Goal: Task Accomplishment & Management: Manage account settings

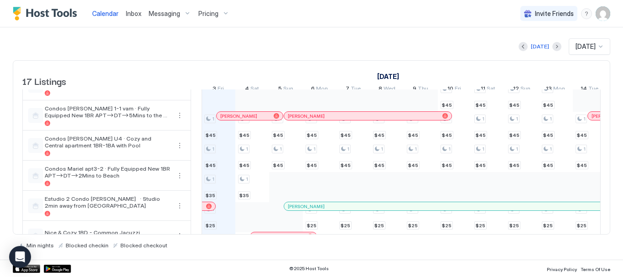
scroll to position [400, 0]
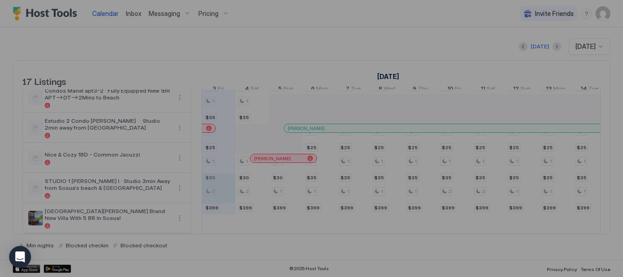
click at [249, 187] on div at bounding box center [311, 138] width 623 height 277
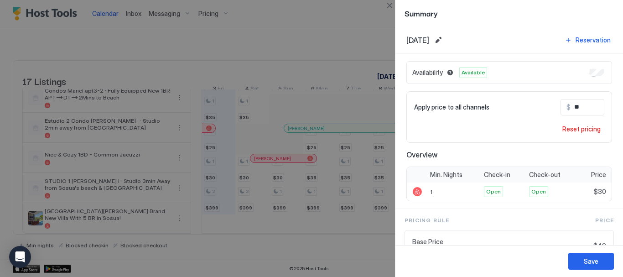
click at [217, 197] on div at bounding box center [311, 138] width 623 height 277
click at [259, 221] on div at bounding box center [311, 138] width 623 height 277
click at [390, 6] on button "Close" at bounding box center [389, 5] width 11 height 11
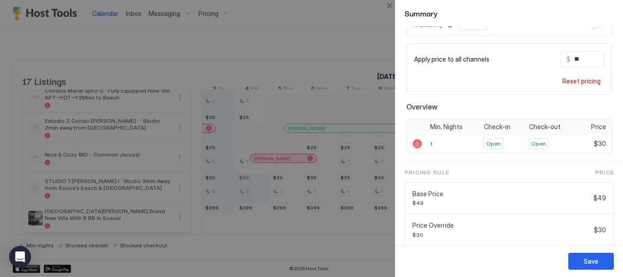
scroll to position [105, 0]
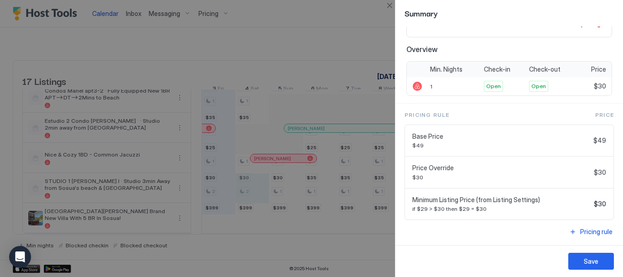
click at [203, 206] on div at bounding box center [311, 138] width 623 height 277
click at [217, 218] on div at bounding box center [311, 138] width 623 height 277
click at [393, 7] on button "Close" at bounding box center [389, 5] width 11 height 11
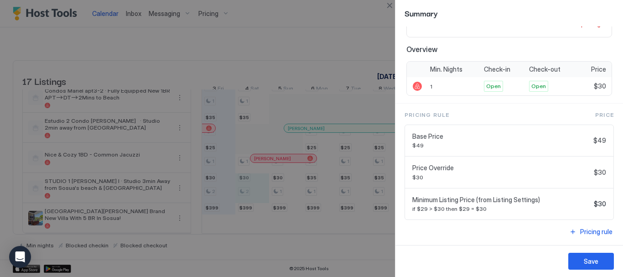
scroll to position [0, 0]
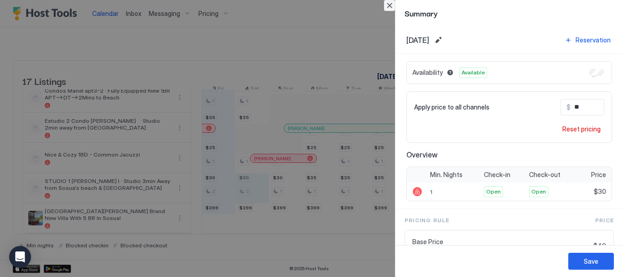
click at [386, 5] on button "Close" at bounding box center [389, 5] width 11 height 11
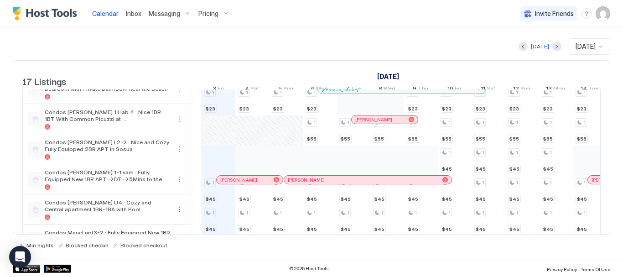
scroll to position [400, 0]
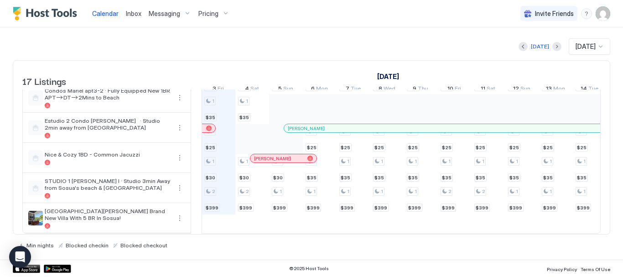
click at [289, 191] on div at bounding box center [311, 138] width 623 height 277
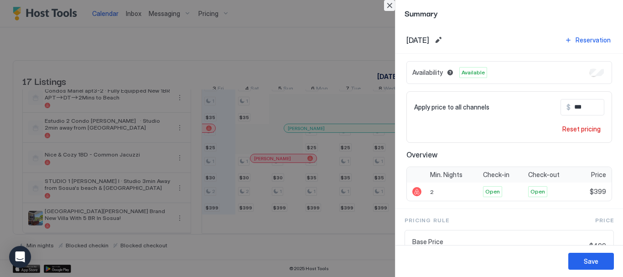
click at [386, 5] on button "Close" at bounding box center [389, 5] width 11 height 11
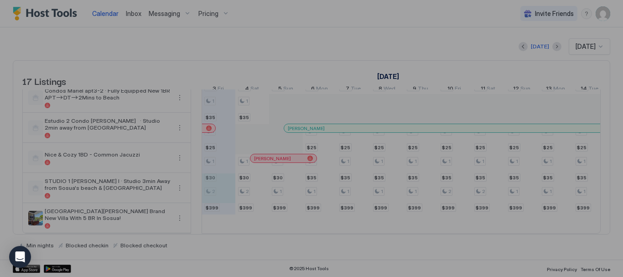
type input "**"
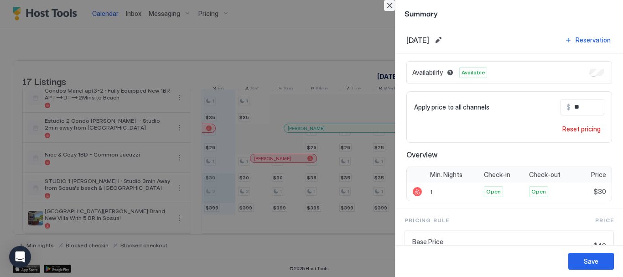
click at [387, 8] on button "Close" at bounding box center [389, 5] width 11 height 11
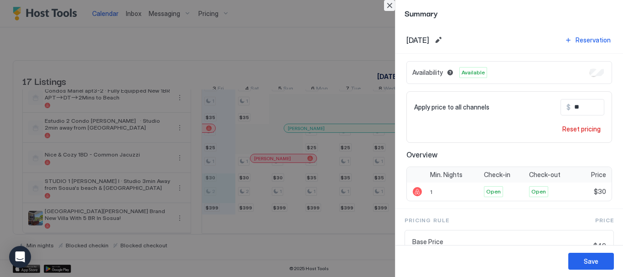
click at [387, 2] on button "Close" at bounding box center [389, 5] width 11 height 11
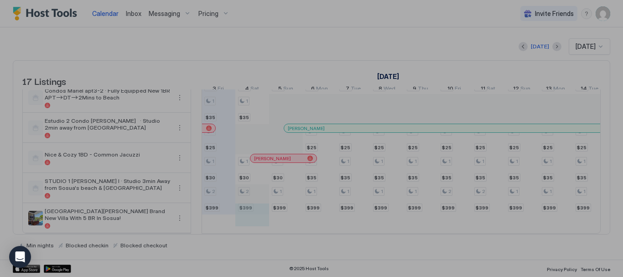
type input "***"
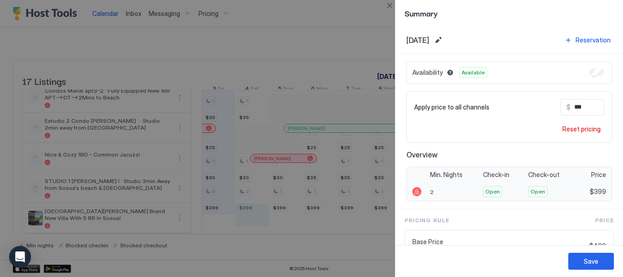
click at [414, 193] on div at bounding box center [416, 191] width 9 height 9
click at [429, 192] on div "2" at bounding box center [453, 191] width 53 height 18
click at [431, 191] on span "2" at bounding box center [432, 191] width 4 height 7
click at [432, 191] on span "2" at bounding box center [432, 191] width 4 height 7
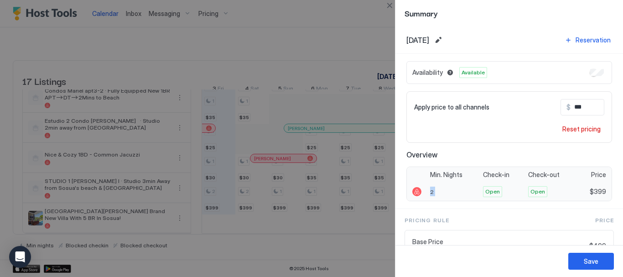
click at [433, 192] on div "2" at bounding box center [453, 191] width 53 height 18
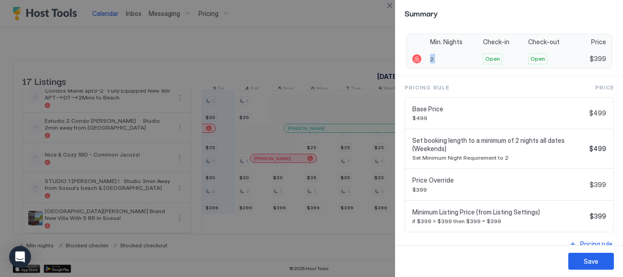
scroll to position [145, 0]
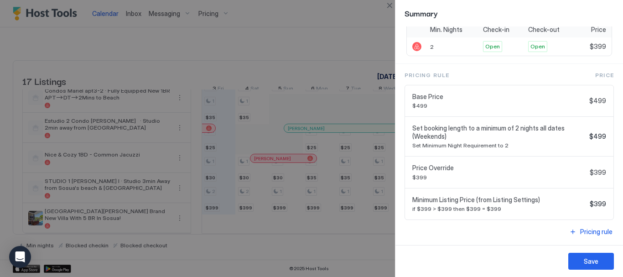
click at [450, 139] on span "Set booking length to a minimum of 2 nights all dates (Weekends)" at bounding box center [498, 132] width 173 height 16
click at [448, 141] on div "Set booking length to a minimum of 2 nights all dates (Weekends) Set Minimum Ni…" at bounding box center [498, 136] width 173 height 25
click at [448, 142] on span "Set Minimum Night Requirement to 2" at bounding box center [498, 145] width 173 height 7
click at [583, 231] on div "Pricing rule" at bounding box center [596, 232] width 32 height 10
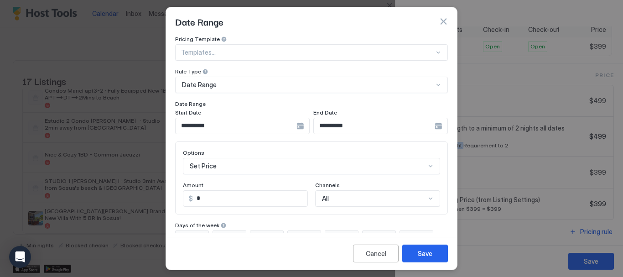
click at [442, 21] on button "button" at bounding box center [443, 21] width 9 height 9
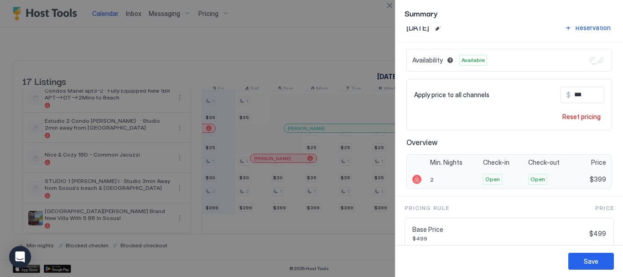
scroll to position [0, 0]
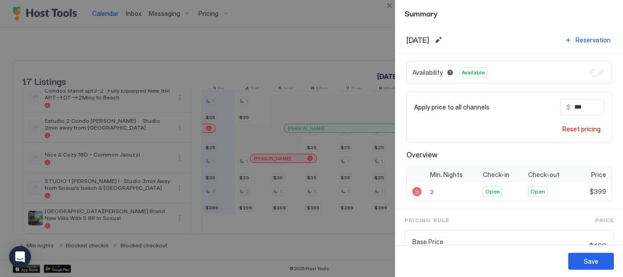
click at [286, 81] on div at bounding box center [311, 138] width 623 height 277
click at [391, 4] on button "Close" at bounding box center [389, 5] width 11 height 11
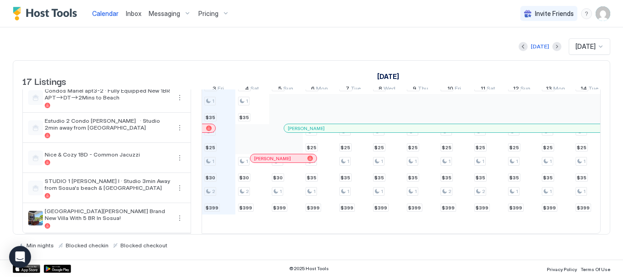
click at [226, 13] on div "Pricing" at bounding box center [214, 13] width 38 height 15
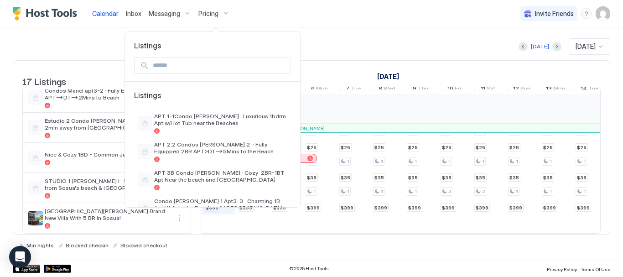
click at [441, 43] on div at bounding box center [311, 138] width 623 height 277
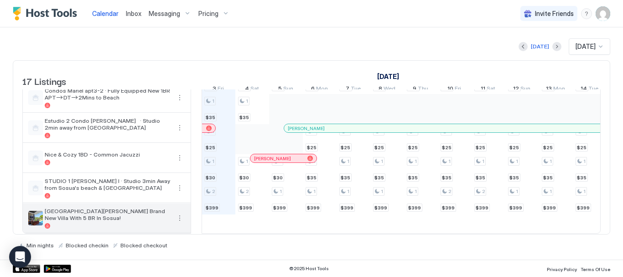
click at [74, 208] on span "[GEOGRAPHIC_DATA][PERSON_NAME] Brand New Villa With 5 BR In Sosua!" at bounding box center [108, 214] width 126 height 14
click at [41, 211] on img "listing image" at bounding box center [35, 218] width 15 height 15
click at [178, 206] on div "[GEOGRAPHIC_DATA][PERSON_NAME] Brand New Villa With 5 BR In Sosua!" at bounding box center [107, 217] width 168 height 29
click at [181, 215] on button "More options" at bounding box center [179, 217] width 11 height 11
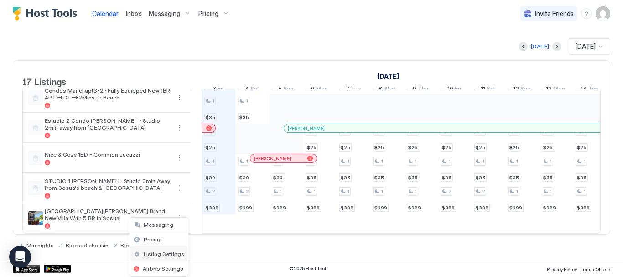
click at [160, 255] on span "Listing Settings" at bounding box center [164, 253] width 41 height 7
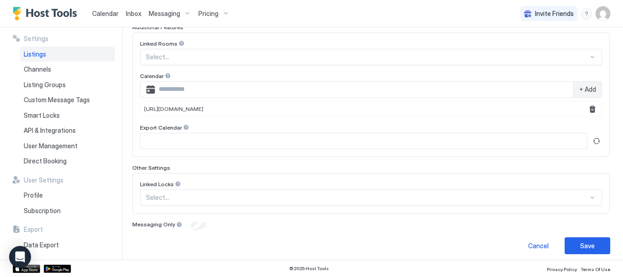
scroll to position [314, 0]
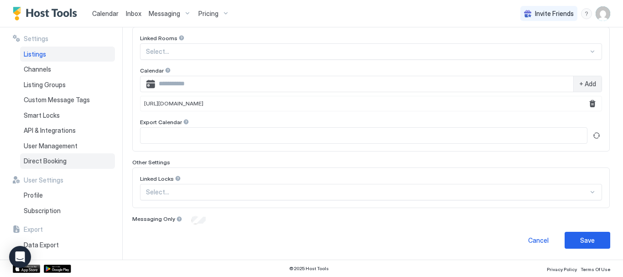
click at [57, 167] on div "Direct Booking" at bounding box center [67, 160] width 95 height 15
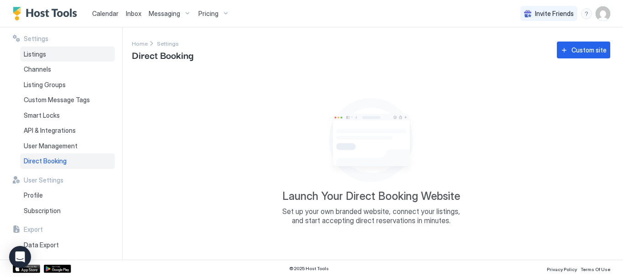
click at [67, 50] on div "Listings" at bounding box center [67, 53] width 95 height 15
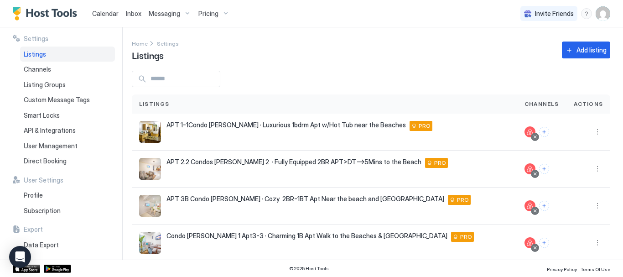
scroll to position [256, 0]
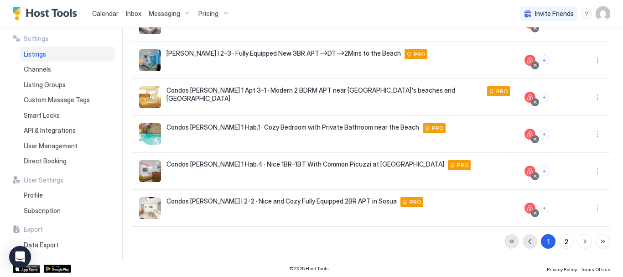
click at [553, 253] on div "Settings Home Settings Listings Add listing Listings Channels Actions APT 1-1Co…" at bounding box center [377, 143] width 491 height 232
click at [559, 247] on button "2" at bounding box center [566, 241] width 15 height 15
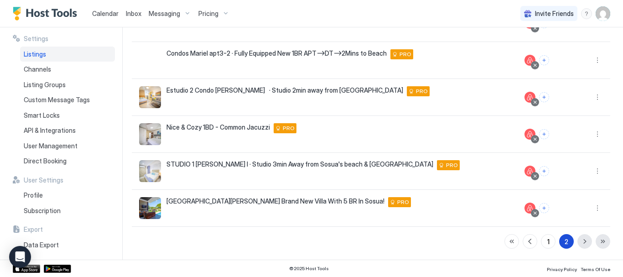
scroll to position [145, 0]
click at [592, 211] on button "More options" at bounding box center [597, 207] width 11 height 11
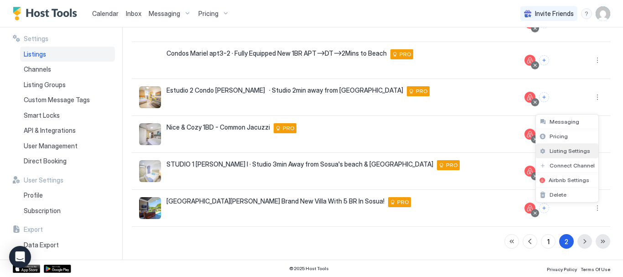
click at [574, 152] on span "Listing Settings" at bounding box center [569, 150] width 41 height 7
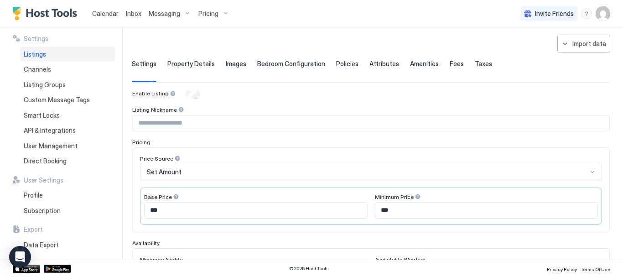
scroll to position [46, 0]
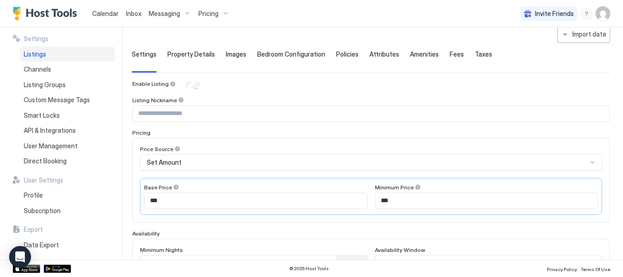
click at [116, 10] on span "Calendar" at bounding box center [105, 14] width 26 height 8
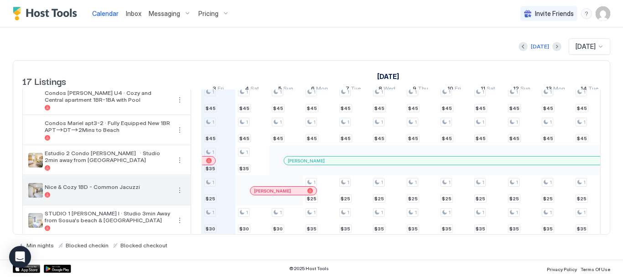
scroll to position [400, 0]
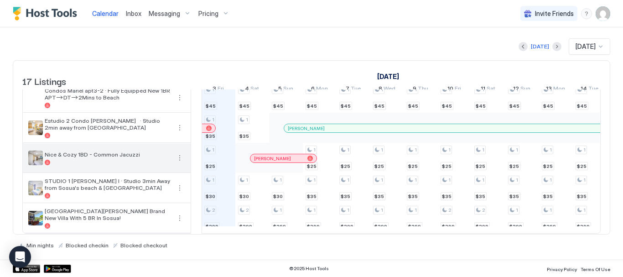
click at [138, 210] on span "[GEOGRAPHIC_DATA][PERSON_NAME] Brand New Villa With 5 BR In Sosua!" at bounding box center [108, 214] width 126 height 14
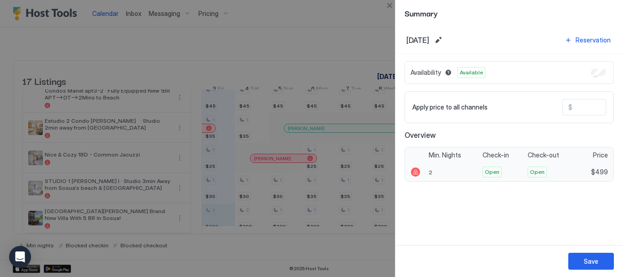
type input "***"
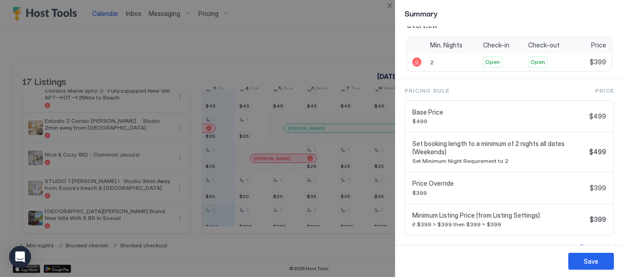
scroll to position [137, 0]
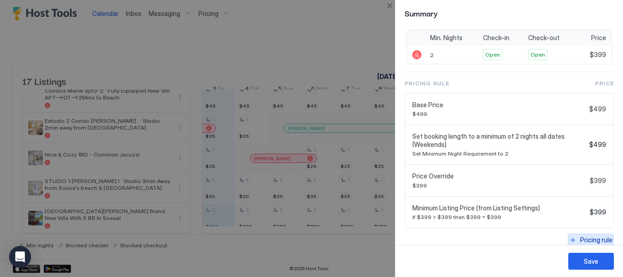
click at [586, 237] on div "Pricing rule" at bounding box center [596, 240] width 32 height 10
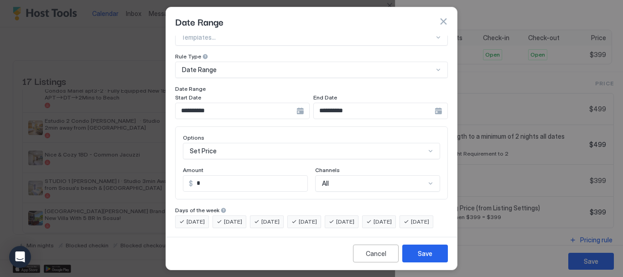
scroll to position [0, 0]
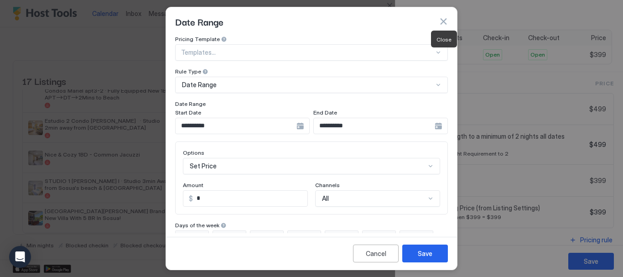
click at [445, 20] on button "button" at bounding box center [443, 21] width 9 height 9
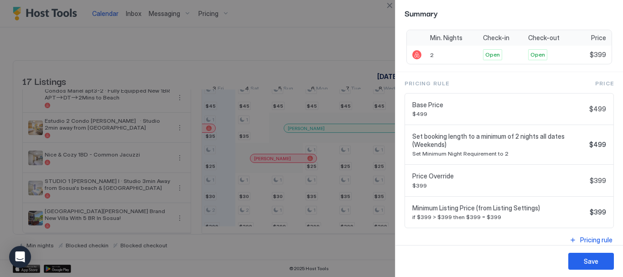
scroll to position [145, 0]
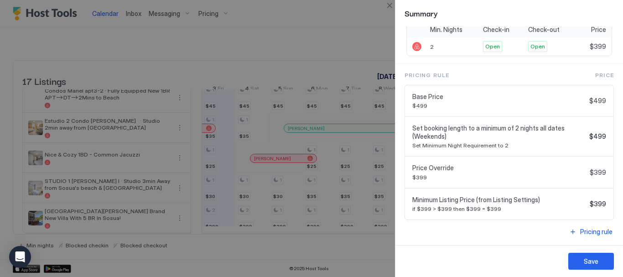
click at [480, 204] on div "Minimum Listing Price (from Listing Settings) if $399 > $399 then $399 = $399" at bounding box center [499, 204] width 174 height 17
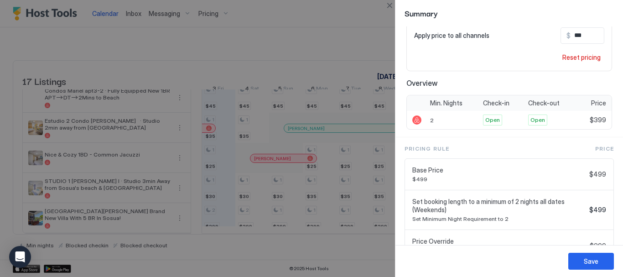
scroll to position [91, 0]
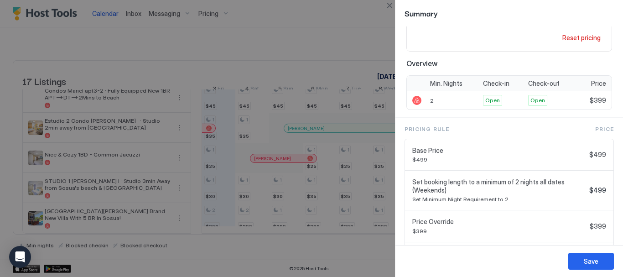
click at [480, 189] on span "Set booking length to a minimum of 2 nights all dates (Weekends)" at bounding box center [498, 186] width 173 height 16
drag, startPoint x: 472, startPoint y: 184, endPoint x: 484, endPoint y: 184, distance: 11.9
click at [484, 184] on span "Set booking length to a minimum of 2 nights all dates (Weekends)" at bounding box center [498, 186] width 173 height 16
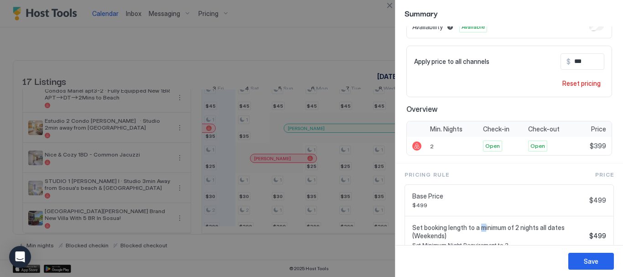
scroll to position [0, 0]
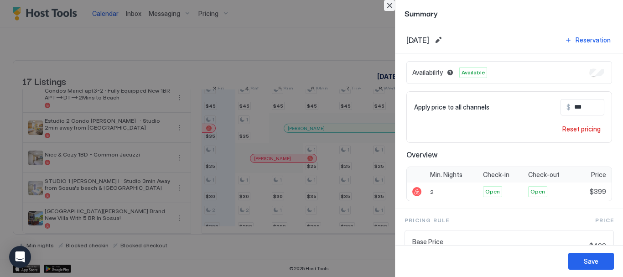
click at [391, 4] on button "Close" at bounding box center [389, 5] width 11 height 11
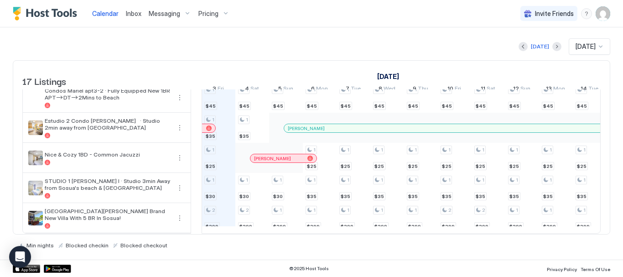
click at [221, 13] on div "Pricing" at bounding box center [214, 13] width 38 height 15
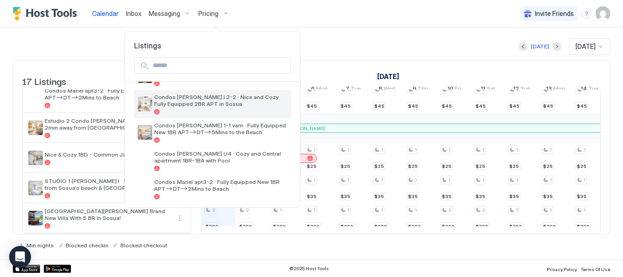
scroll to position [385, 0]
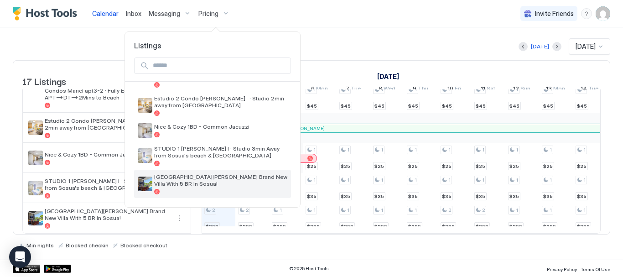
click at [224, 184] on span "[GEOGRAPHIC_DATA][PERSON_NAME] Brand New Villa With 5 BR In Sosua!" at bounding box center [220, 180] width 133 height 14
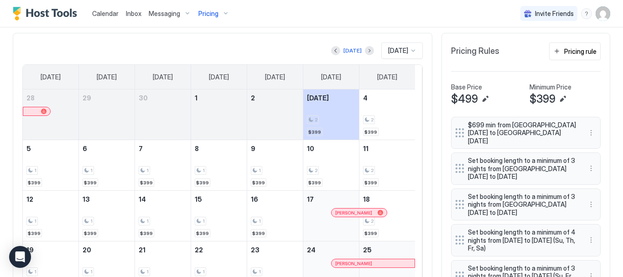
scroll to position [274, 0]
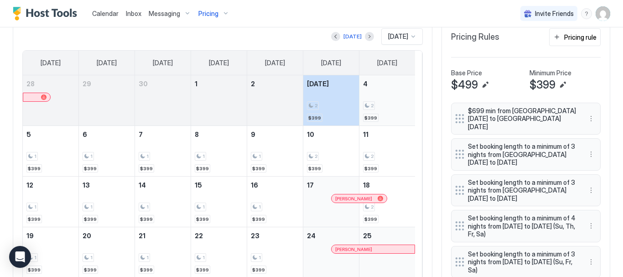
drag, startPoint x: 355, startPoint y: 102, endPoint x: 387, endPoint y: 110, distance: 33.4
click at [387, 110] on tr "28 29 30 1 2 [DATE] 2 $399 4 2 $399" at bounding box center [219, 100] width 392 height 51
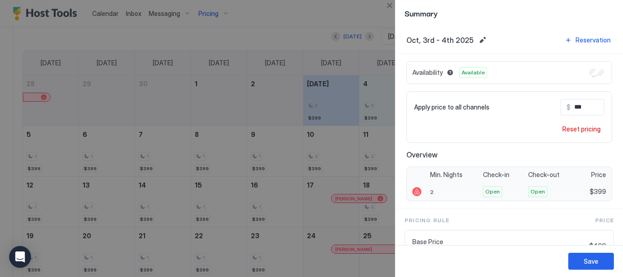
click at [430, 188] on div "2" at bounding box center [453, 191] width 53 height 18
click at [435, 191] on div "2" at bounding box center [453, 191] width 53 height 18
click at [430, 190] on span "2" at bounding box center [432, 191] width 4 height 7
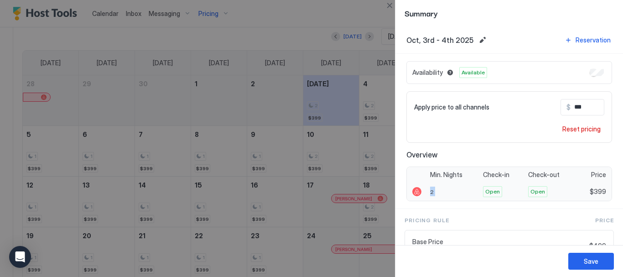
click at [430, 190] on span "2" at bounding box center [432, 191] width 4 height 7
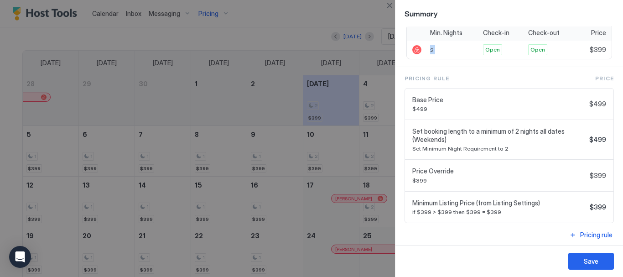
scroll to position [145, 0]
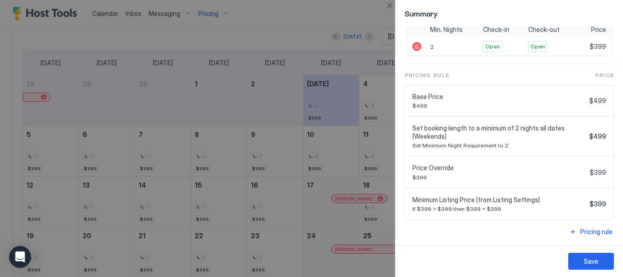
click at [476, 141] on div "Set booking length to a minimum of 2 nights all dates (Weekends) Set Minimum Ni…" at bounding box center [498, 136] width 173 height 25
click at [485, 134] on span "Set booking length to a minimum of 2 nights all dates (Weekends)" at bounding box center [498, 132] width 173 height 16
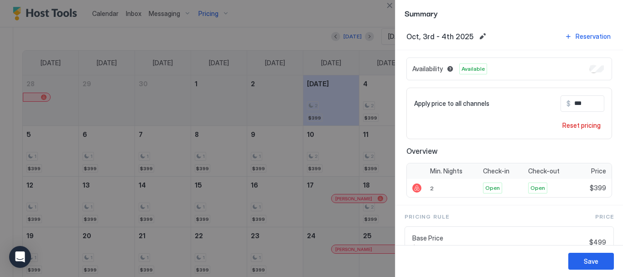
scroll to position [0, 0]
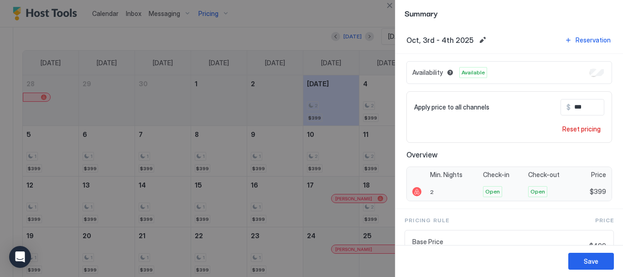
click at [416, 189] on div at bounding box center [416, 191] width 9 height 9
click at [430, 192] on span "2" at bounding box center [432, 191] width 4 height 7
click at [431, 192] on span "2" at bounding box center [432, 191] width 4 height 7
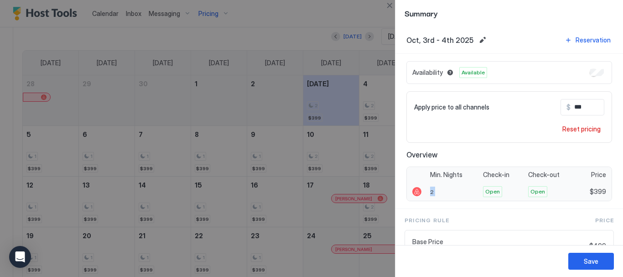
click at [432, 191] on span "2" at bounding box center [432, 191] width 4 height 7
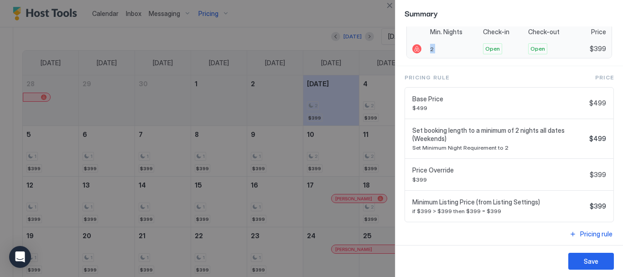
scroll to position [145, 0]
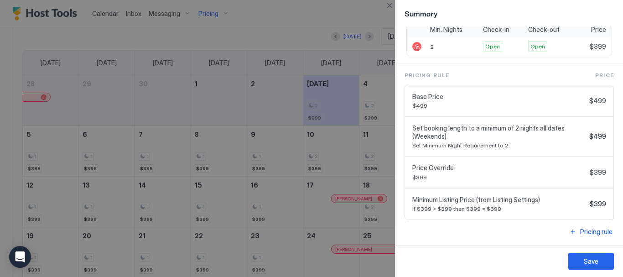
click at [324, 140] on div at bounding box center [311, 138] width 623 height 277
click at [389, 4] on button "Close" at bounding box center [389, 5] width 11 height 11
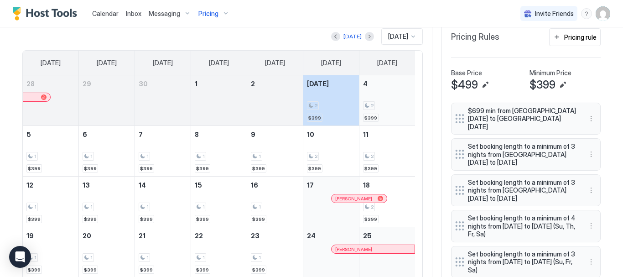
drag, startPoint x: 321, startPoint y: 92, endPoint x: 387, endPoint y: 103, distance: 66.5
click at [387, 103] on tr "28 29 30 1 2 [DATE] 2 $399 4 2 $399" at bounding box center [219, 100] width 392 height 51
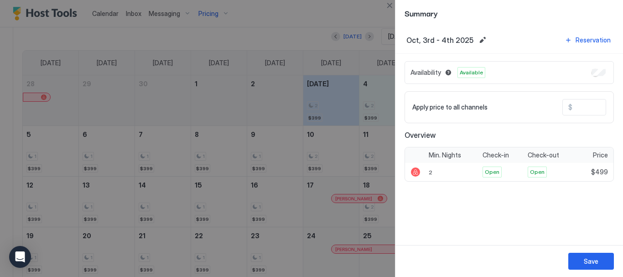
type input "***"
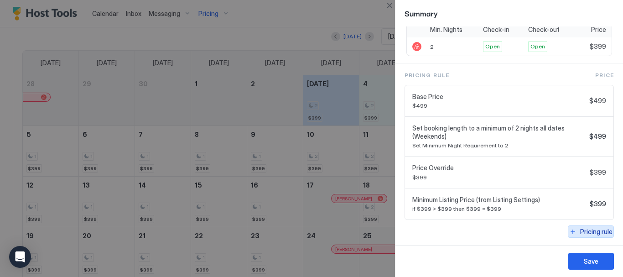
click at [587, 235] on div "Pricing rule" at bounding box center [596, 232] width 32 height 10
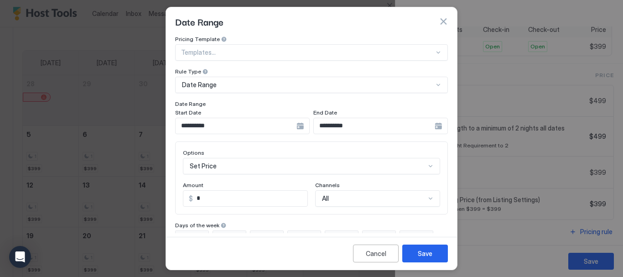
click at [248, 166] on div "Set Price" at bounding box center [311, 166] width 257 height 16
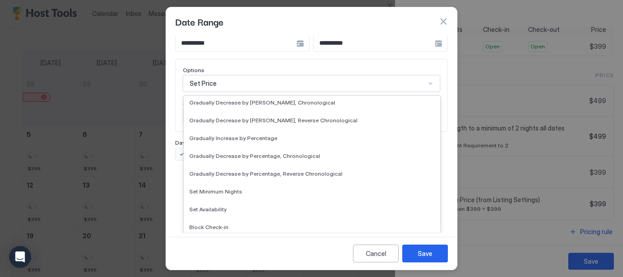
scroll to position [165, 0]
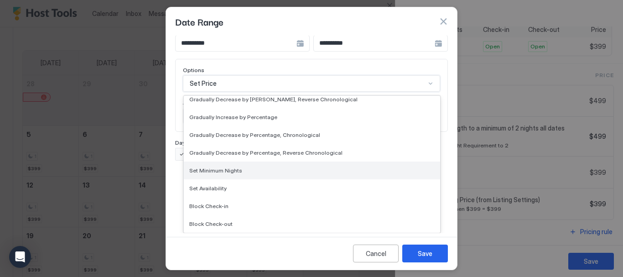
click at [244, 170] on div "Set Minimum Nights" at bounding box center [311, 170] width 245 height 7
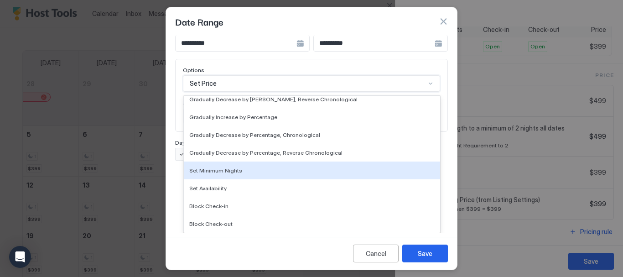
scroll to position [36, 0]
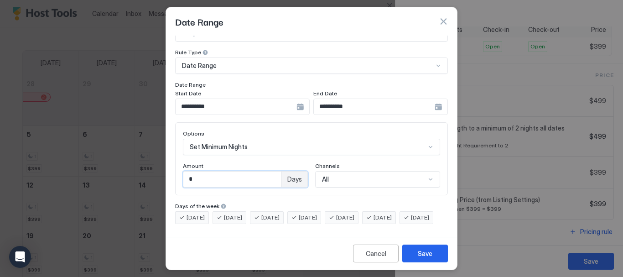
drag, startPoint x: 170, startPoint y: 167, endPoint x: 139, endPoint y: 170, distance: 32.1
click at [139, 170] on div "**********" at bounding box center [311, 138] width 623 height 277
type input "*"
click at [419, 253] on div "Save" at bounding box center [425, 253] width 15 height 10
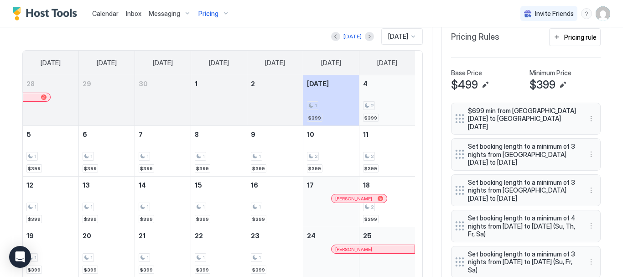
click at [383, 103] on div "2" at bounding box center [387, 105] width 48 height 9
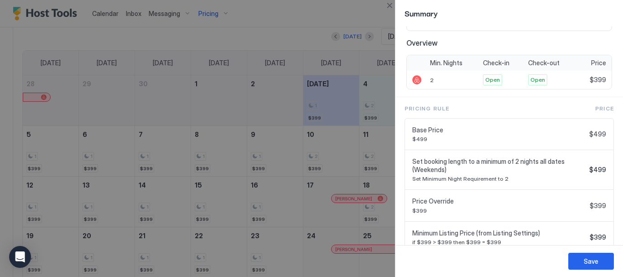
scroll to position [145, 0]
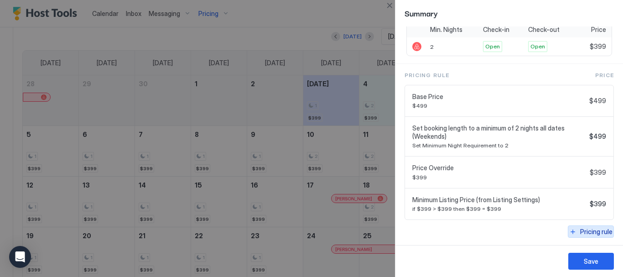
click at [589, 227] on div "Pricing rule" at bounding box center [596, 232] width 32 height 10
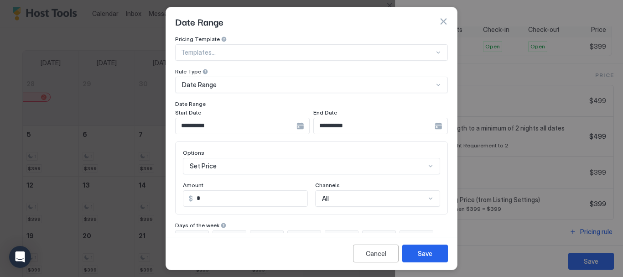
click at [248, 165] on div "Set Price" at bounding box center [311, 166] width 257 height 16
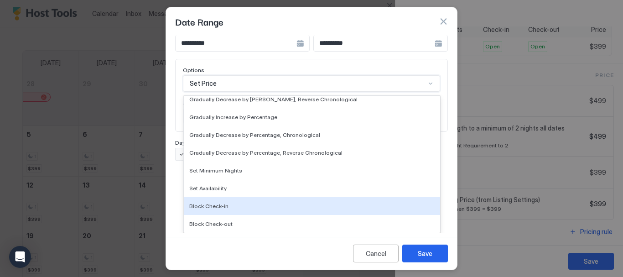
scroll to position [120, 0]
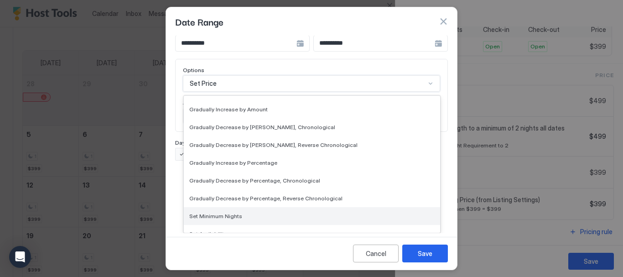
click at [248, 209] on div "Set Minimum Nights" at bounding box center [312, 216] width 256 height 18
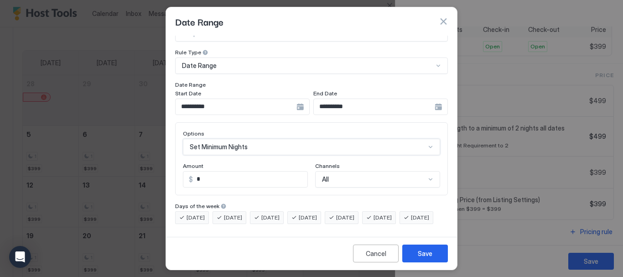
scroll to position [36, 0]
drag, startPoint x: 243, startPoint y: 163, endPoint x: 149, endPoint y: 152, distance: 95.4
click at [150, 152] on div "**********" at bounding box center [311, 138] width 623 height 277
type input "*"
click at [414, 254] on button "Save" at bounding box center [425, 253] width 46 height 18
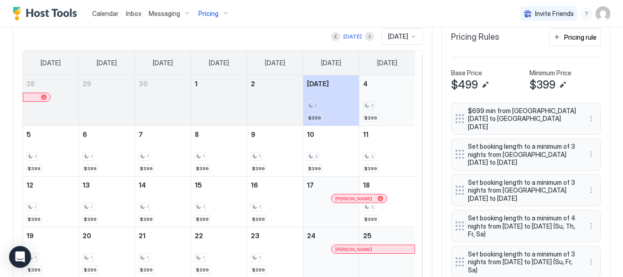
click at [388, 101] on div "2 $399" at bounding box center [387, 100] width 48 height 43
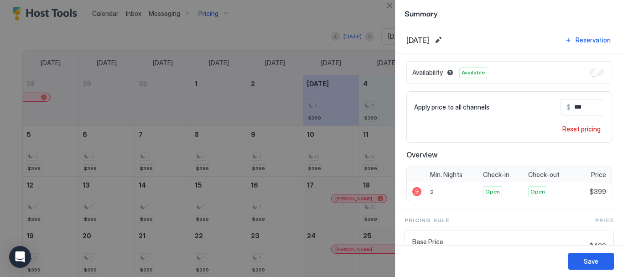
click at [384, 107] on div at bounding box center [311, 138] width 623 height 277
click at [389, 7] on button "Close" at bounding box center [389, 5] width 11 height 11
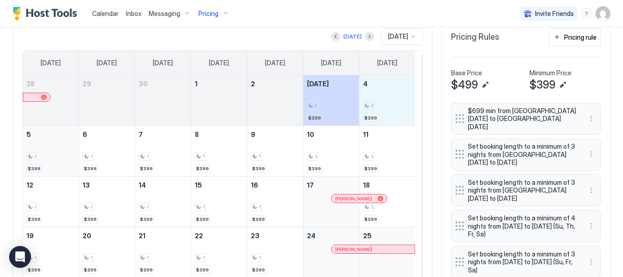
drag, startPoint x: 385, startPoint y: 97, endPoint x: 56, endPoint y: 151, distance: 333.6
click at [56, 151] on tbody "28 29 30 1 2 [DATE] 1 $399 4 2 $399 5 1 $399 6 1 $399 7 1 $399 8 1 $399 9 1 $39…" at bounding box center [219, 201] width 392 height 253
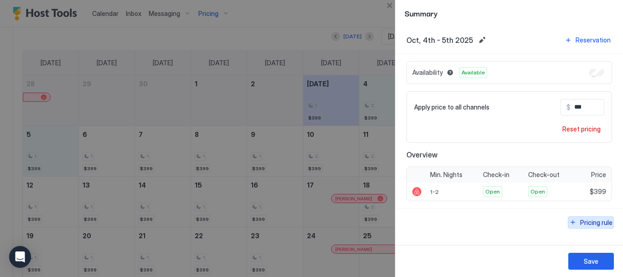
click at [594, 221] on div "Pricing rule" at bounding box center [596, 222] width 32 height 10
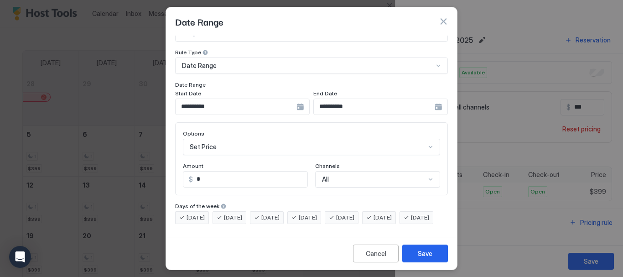
scroll to position [0, 0]
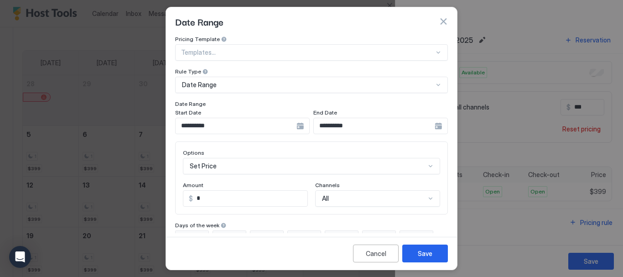
click at [238, 161] on div "Set Price" at bounding box center [311, 166] width 257 height 16
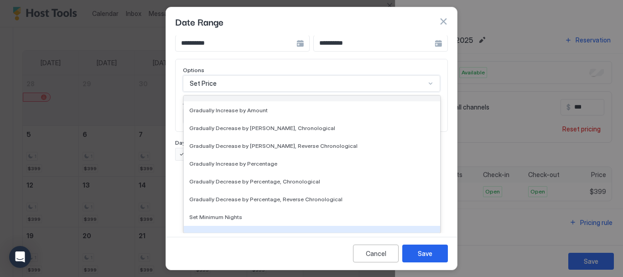
scroll to position [165, 0]
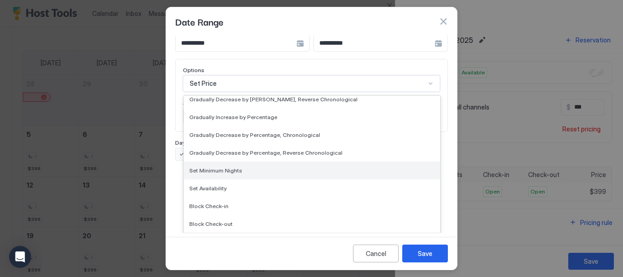
click at [235, 170] on span "Set Minimum Nights" at bounding box center [215, 170] width 53 height 7
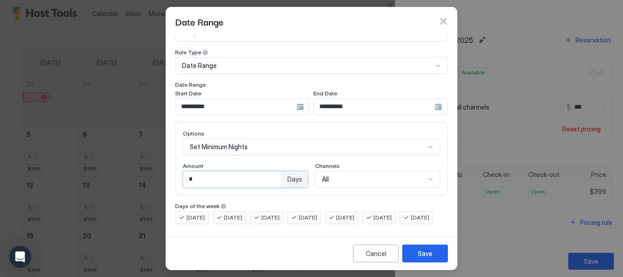
click at [236, 171] on input "*" at bounding box center [232, 178] width 98 height 15
type input "*"
click at [420, 251] on div "Save" at bounding box center [425, 253] width 15 height 10
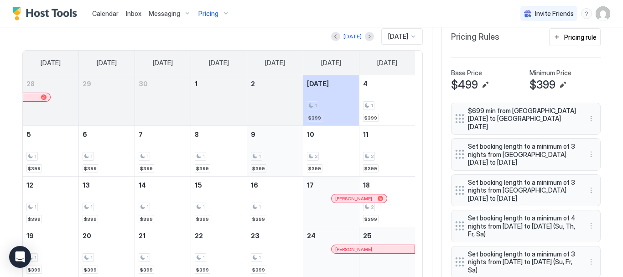
scroll to position [228, 0]
